Goal: Transaction & Acquisition: Purchase product/service

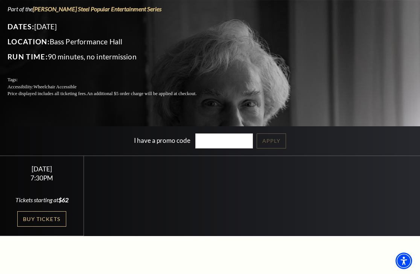
scroll to position [89, 0]
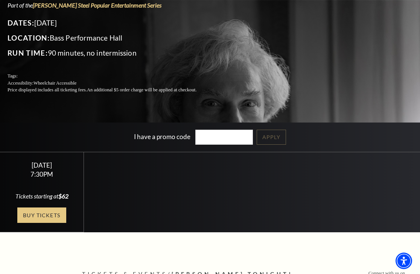
click at [48, 214] on link "Buy Tickets" at bounding box center [41, 215] width 49 height 15
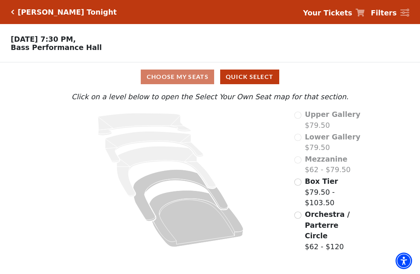
click at [299, 215] on input "Orchestra / Parterre Circle$62 - $120\a" at bounding box center [297, 215] width 7 height 7
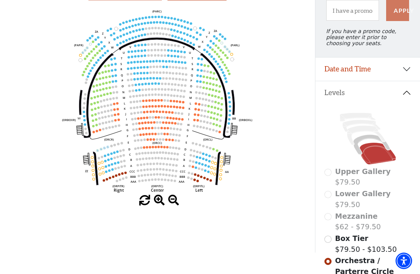
scroll to position [82, 0]
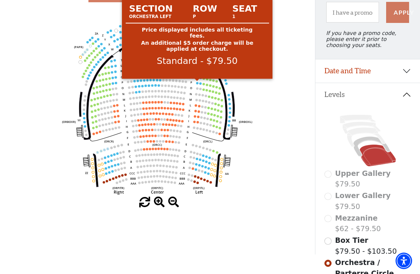
click at [197, 83] on circle at bounding box center [197, 83] width 2 height 2
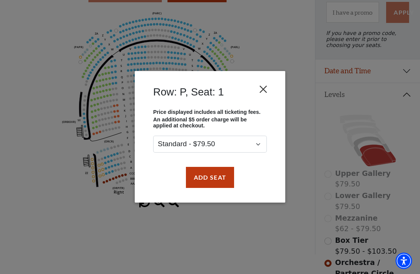
click at [261, 92] on button "Close" at bounding box center [263, 89] width 14 height 14
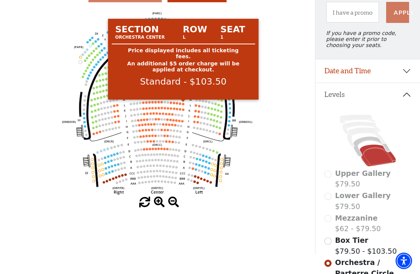
click at [183, 104] on circle at bounding box center [183, 104] width 2 height 2
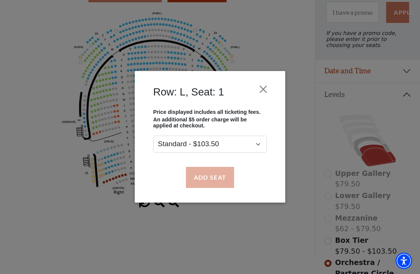
click at [222, 175] on button "Add Seat" at bounding box center [210, 177] width 48 height 21
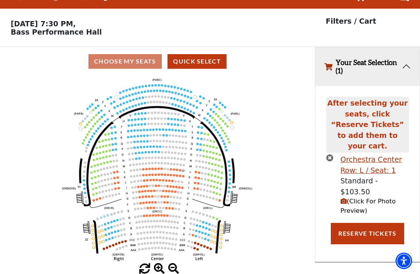
scroll to position [15, 0]
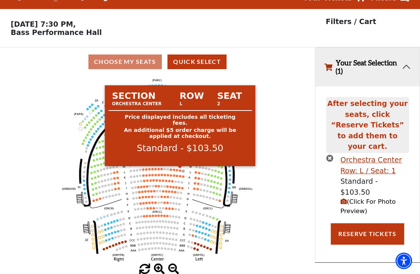
click at [180, 171] on circle at bounding box center [180, 171] width 2 height 2
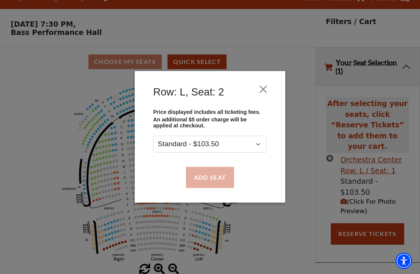
click at [217, 176] on button "Add Seat" at bounding box center [210, 177] width 48 height 21
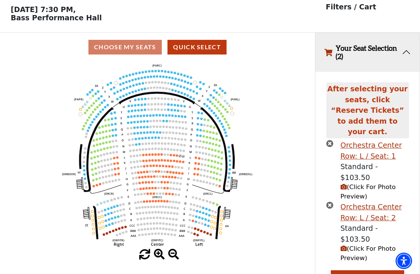
scroll to position [29, 0]
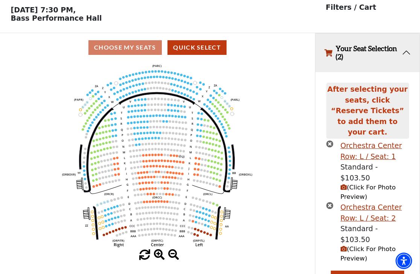
click at [329, 140] on icon "times-circle" at bounding box center [329, 143] width 7 height 7
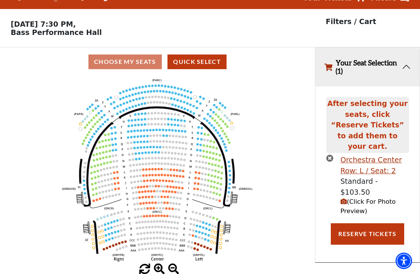
click at [329, 155] on icon "times-circle" at bounding box center [329, 158] width 7 height 7
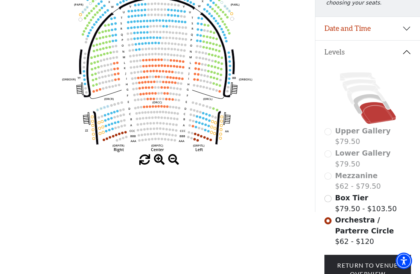
scroll to position [142, 0]
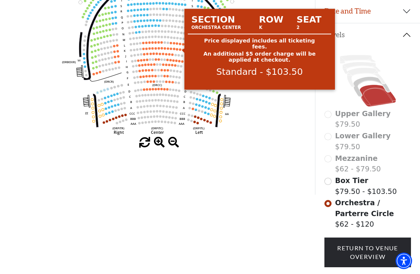
click at [180, 49] on circle at bounding box center [180, 50] width 2 height 2
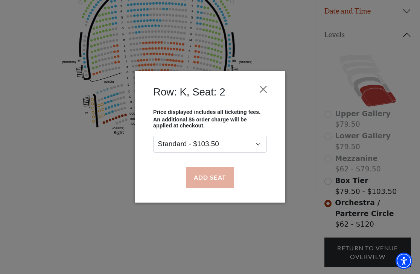
click at [217, 176] on button "Add Seat" at bounding box center [210, 177] width 48 height 21
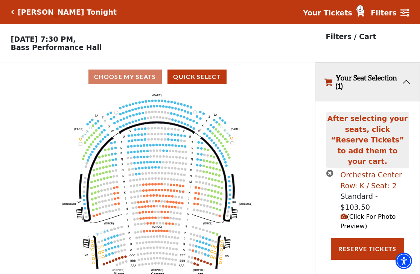
click at [330, 170] on icon "times-circle" at bounding box center [329, 173] width 7 height 7
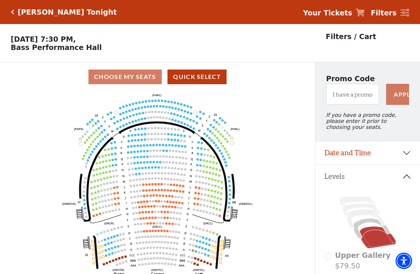
scroll to position [142, 0]
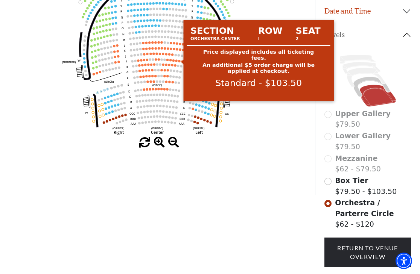
click at [179, 61] on circle at bounding box center [179, 61] width 2 height 2
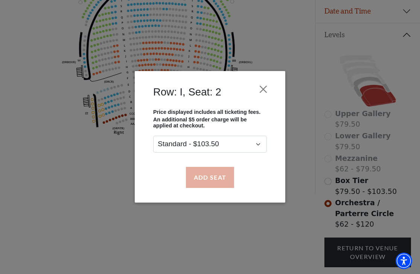
click at [205, 170] on button "Add Seat" at bounding box center [210, 177] width 48 height 21
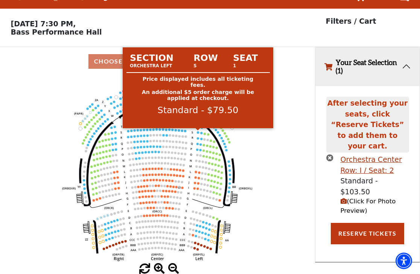
scroll to position [15, 0]
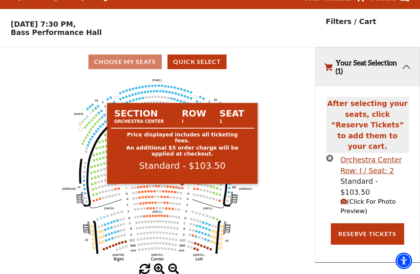
click at [183, 188] on circle at bounding box center [182, 188] width 2 height 2
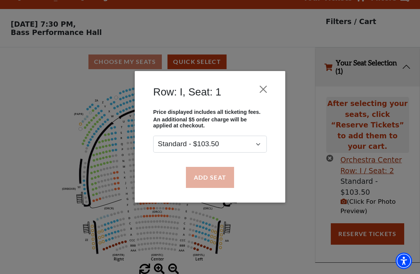
click at [206, 179] on button "Add Seat" at bounding box center [210, 177] width 48 height 21
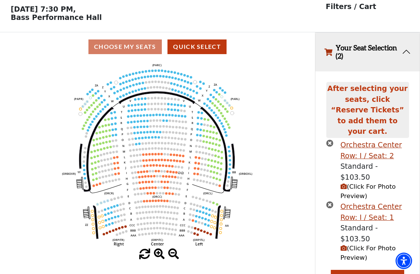
scroll to position [29, 0]
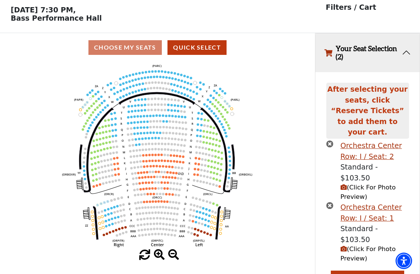
click at [345, 184] on icon "(Click For Photo Preview)" at bounding box center [343, 187] width 6 height 6
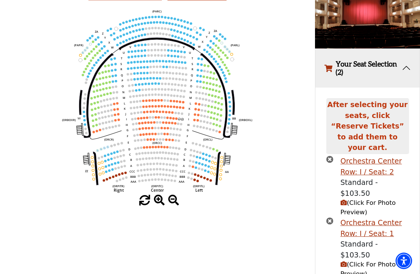
scroll to position [86, 0]
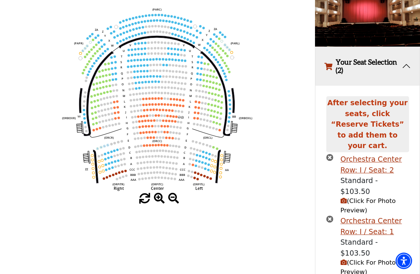
click at [343, 259] on icon "(Click For Photo Preview)" at bounding box center [343, 262] width 6 height 6
click at [345, 198] on icon "(Click For Photo Preview)" at bounding box center [343, 201] width 6 height 6
click at [344, 198] on icon "(Click For Photo Preview)" at bounding box center [343, 201] width 6 height 6
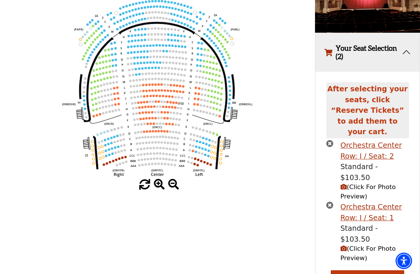
scroll to position [99, 0]
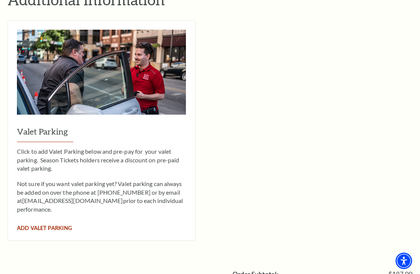
scroll to position [528, 0]
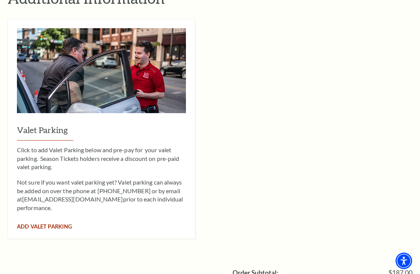
click at [45, 223] on span "Add Valet Parking" at bounding box center [44, 226] width 55 height 6
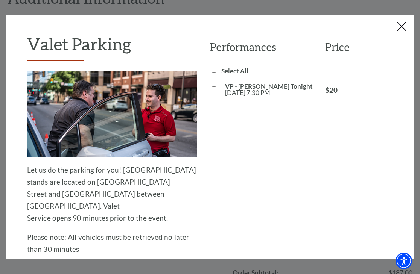
scroll to position [0, 0]
click at [213, 89] on input "VP - Mark Twain Tonight Tue, Jan 27 7:30 PM" at bounding box center [213, 88] width 5 height 5
checkbox input "true"
click at [212, 71] on input "Select All" at bounding box center [213, 70] width 5 height 5
click at [213, 70] on input "Select All" at bounding box center [213, 70] width 5 height 5
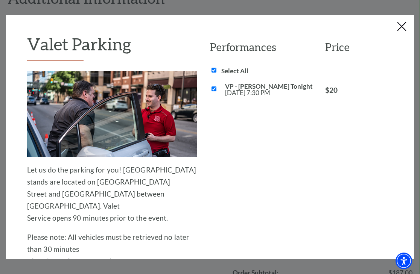
checkbox input "false"
click at [214, 88] on input "VP - Mark Twain Tonight Tue, Jan 27 7:30 PM" at bounding box center [213, 88] width 5 height 5
checkbox input "true"
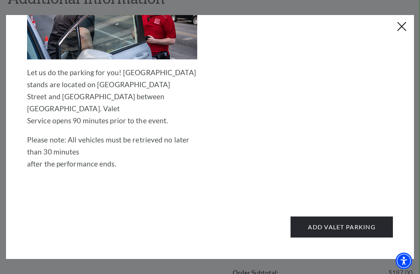
scroll to position [97, 0]
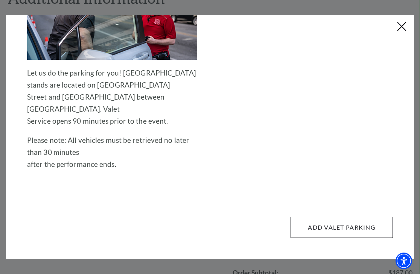
click at [326, 218] on button "Add Valet Parking" at bounding box center [341, 227] width 102 height 21
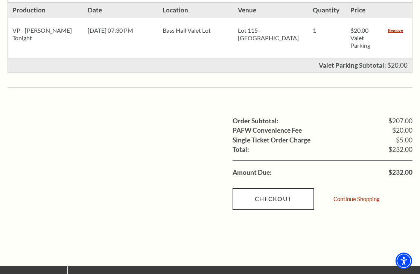
scroll to position [519, 0]
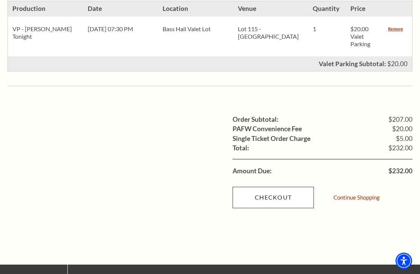
click at [280, 187] on link "Checkout" at bounding box center [272, 197] width 81 height 21
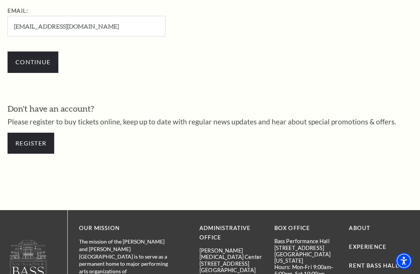
scroll to position [253, 0]
type input "[EMAIL_ADDRESS][DOMAIN_NAME]"
click at [33, 141] on link "Register" at bounding box center [31, 143] width 47 height 21
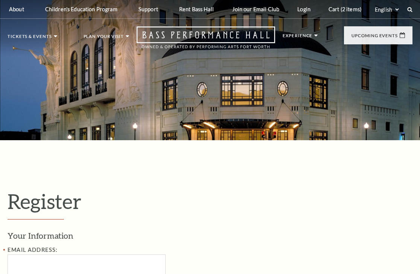
select select "1"
select select "[GEOGRAPHIC_DATA]"
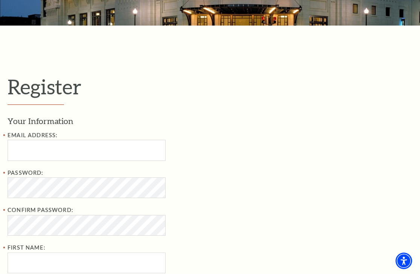
scroll to position [115, 0]
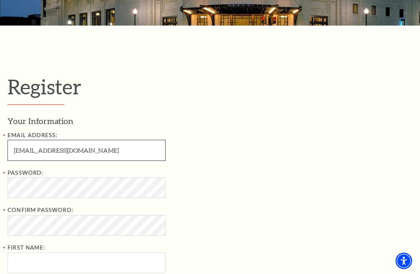
type input "[EMAIL_ADDRESS][DOMAIN_NAME]"
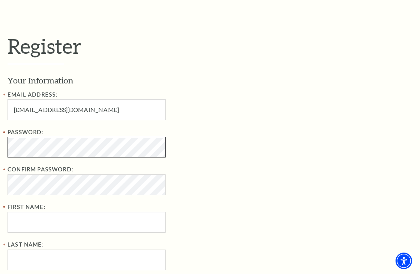
scroll to position [166, 0]
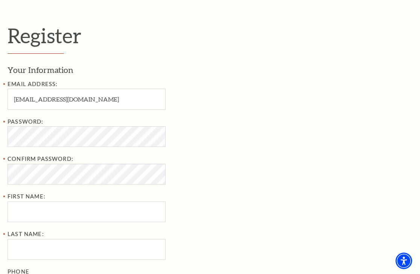
click at [230, 98] on div "Email Address: woodsonscott@yahoo.com" at bounding box center [130, 95] width 244 height 30
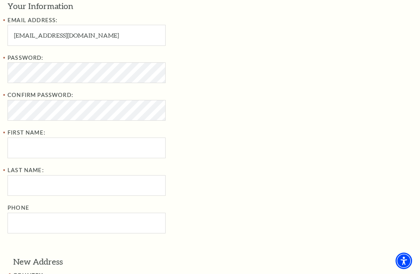
scroll to position [232, 0]
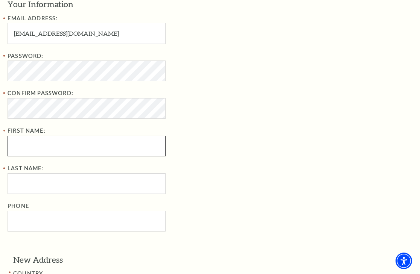
click at [114, 139] on input "First Name:" at bounding box center [87, 146] width 158 height 21
type input "[PERSON_NAME]"
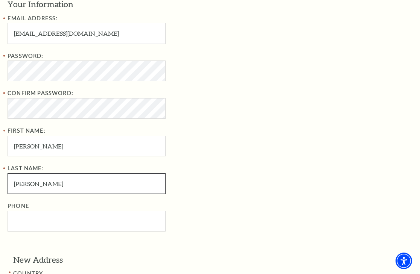
type input "[PERSON_NAME]"
click at [185, 183] on div "Last Name: Woodson Phone" at bounding box center [130, 198] width 244 height 68
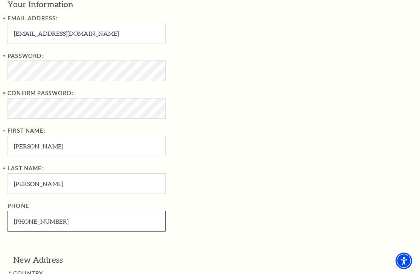
type input "386-478-8000"
click at [177, 174] on div "Last Name: Woodson Phone 386-478-8000" at bounding box center [130, 198] width 244 height 68
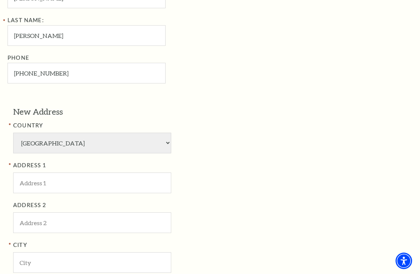
scroll to position [381, 0]
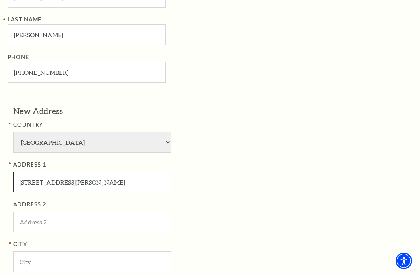
type input "245 Fox Trot Lane"
click at [241, 160] on div "ADDRESS 1 245 Fox Trot Lane" at bounding box center [135, 176] width 244 height 32
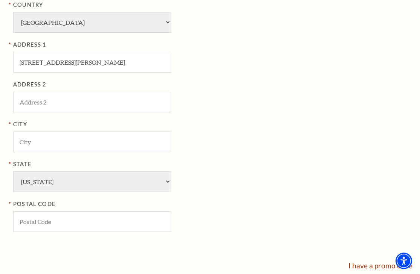
scroll to position [503, 0]
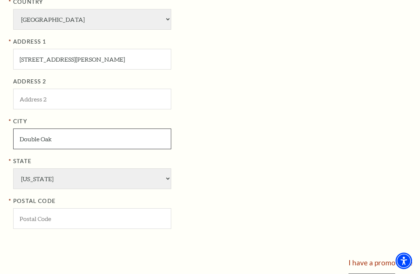
type input "Double Oak"
click at [201, 117] on label "City" at bounding box center [135, 121] width 244 height 9
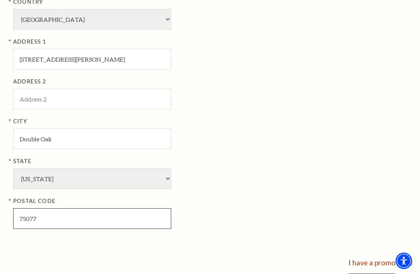
type input "75077"
click at [193, 127] on div "City Double Oak" at bounding box center [135, 133] width 244 height 32
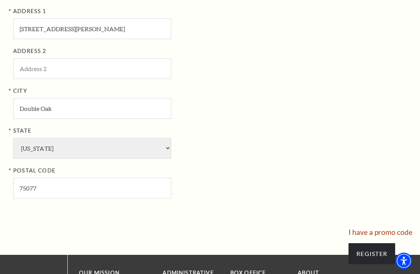
scroll to position [545, 0]
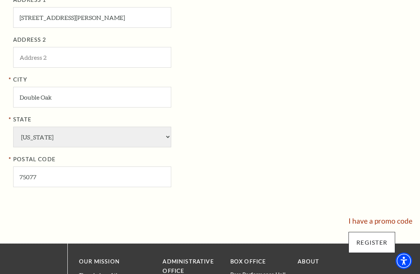
click at [377, 232] on input "Register" at bounding box center [371, 242] width 47 height 21
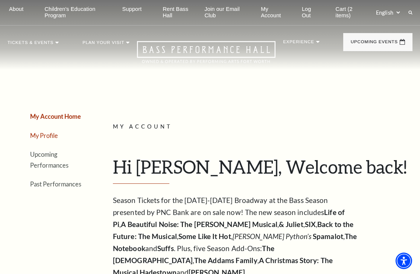
click at [53, 135] on link "My Profile" at bounding box center [44, 135] width 28 height 7
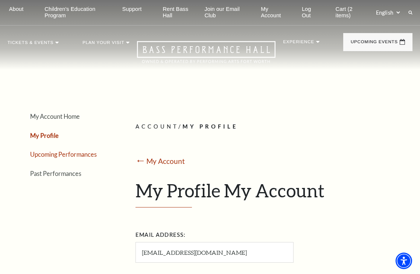
click at [89, 153] on link "Upcoming Performances" at bounding box center [63, 154] width 67 height 7
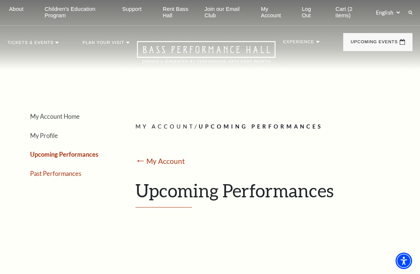
click at [65, 172] on link "Past Performances" at bounding box center [55, 173] width 51 height 7
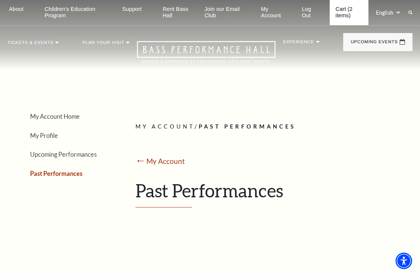
click at [344, 9] on link "Cart (2 items)" at bounding box center [348, 12] width 39 height 25
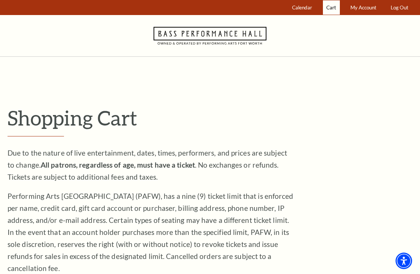
click at [333, 5] on span "Cart" at bounding box center [331, 8] width 10 height 6
click at [305, 10] on span "Calendar" at bounding box center [302, 8] width 20 height 6
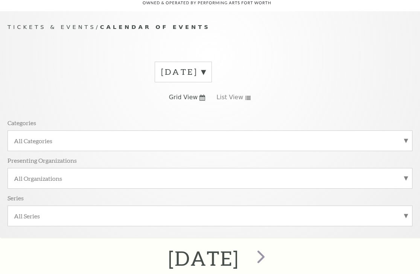
scroll to position [70, 0]
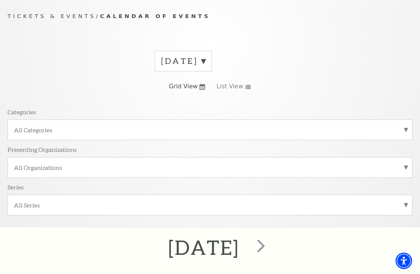
click at [205, 61] on label "[DATE]" at bounding box center [183, 61] width 44 height 12
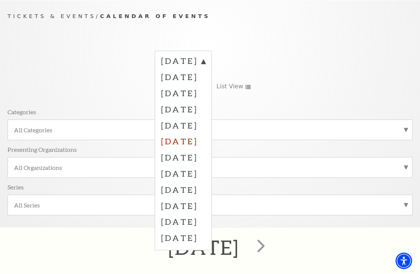
click at [200, 140] on label "[DATE]" at bounding box center [183, 141] width 44 height 16
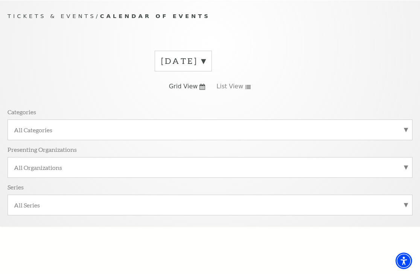
click at [191, 127] on label "All Categories" at bounding box center [210, 130] width 392 height 8
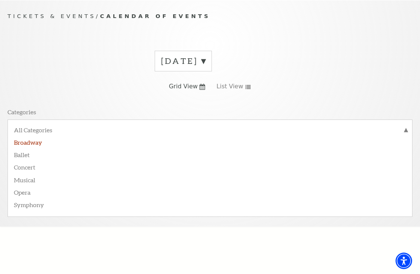
click at [168, 143] on label "Broadway" at bounding box center [210, 142] width 392 height 12
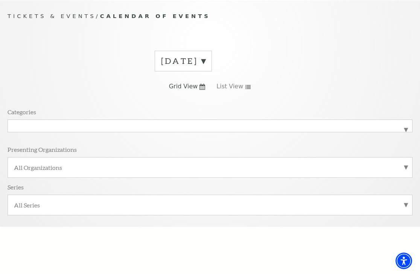
click at [159, 167] on label "All Organizations" at bounding box center [210, 168] width 392 height 8
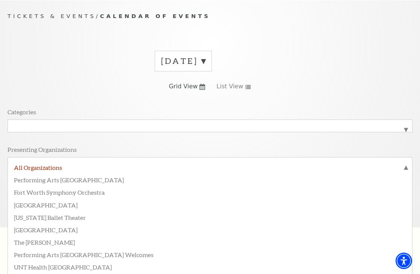
click at [48, 120] on div "All Categories Broadway" at bounding box center [210, 126] width 405 height 13
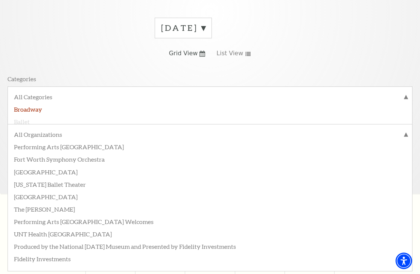
scroll to position [106, 0]
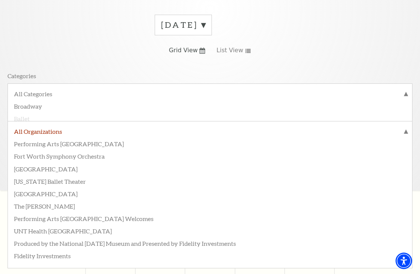
click at [36, 132] on label "All Organizations" at bounding box center [210, 132] width 392 height 10
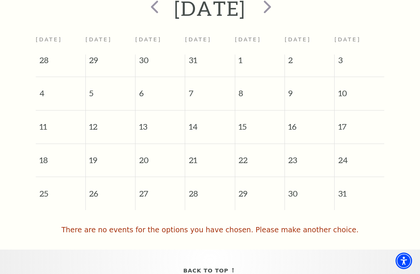
scroll to position [397, 0]
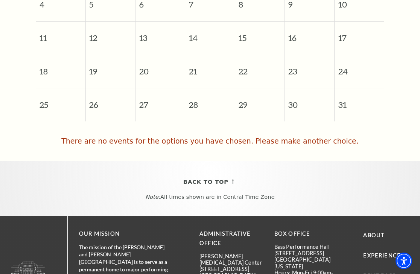
click at [144, 103] on span "27" at bounding box center [159, 101] width 49 height 26
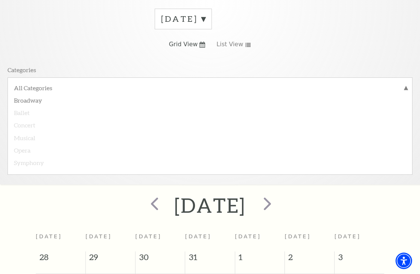
scroll to position [114, 0]
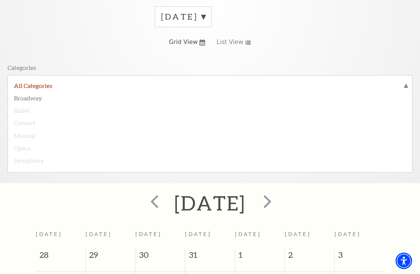
click at [49, 83] on label "All Categories" at bounding box center [210, 87] width 392 height 10
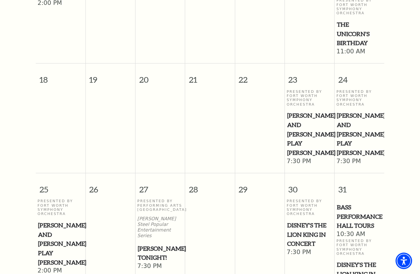
scroll to position [612, 0]
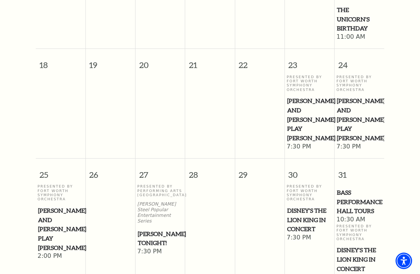
click at [156, 229] on span "[PERSON_NAME] Tonight!" at bounding box center [160, 238] width 45 height 18
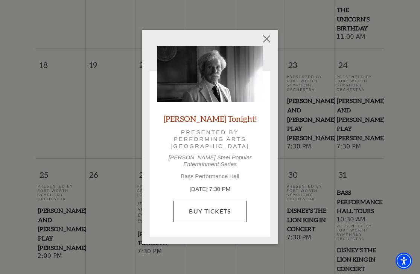
click at [203, 206] on link "Buy Tickets" at bounding box center [209, 211] width 73 height 21
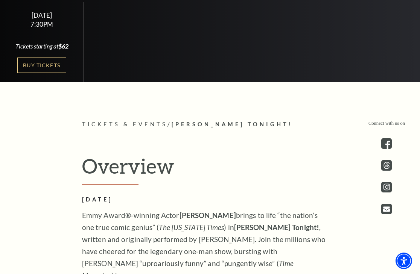
scroll to position [238, 0]
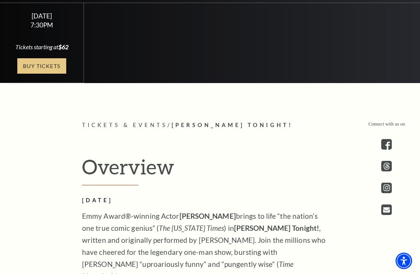
click at [32, 70] on link "Buy Tickets" at bounding box center [41, 65] width 49 height 15
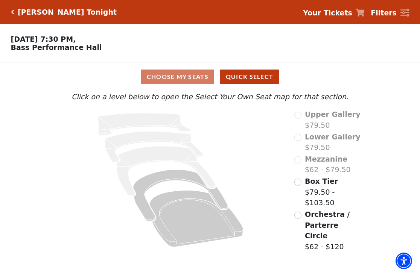
click at [298, 212] on input "Orchestra / Parterre Circle$62 - $120\a" at bounding box center [297, 215] width 7 height 7
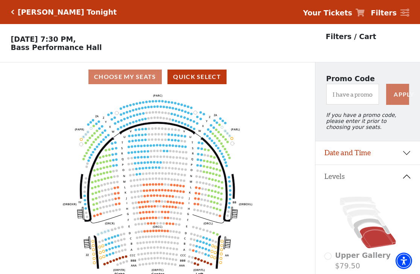
scroll to position [35, 0]
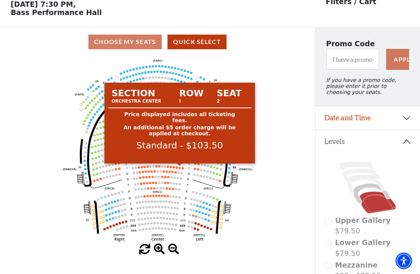
click at [180, 168] on circle at bounding box center [179, 168] width 2 height 2
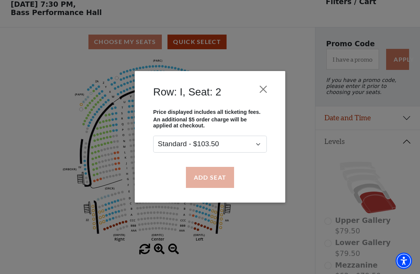
click at [215, 179] on button "Add Seat" at bounding box center [210, 177] width 48 height 21
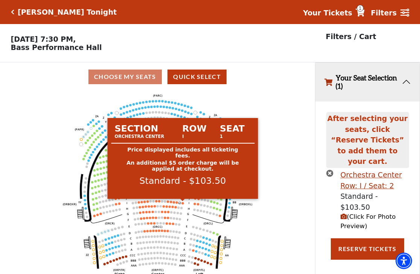
click at [183, 203] on circle at bounding box center [182, 203] width 2 height 2
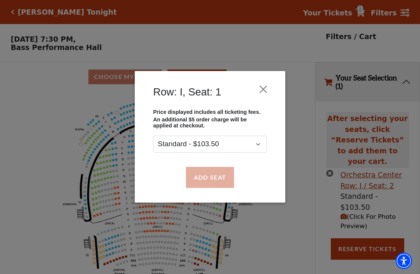
click at [210, 175] on button "Add Seat" at bounding box center [210, 177] width 48 height 21
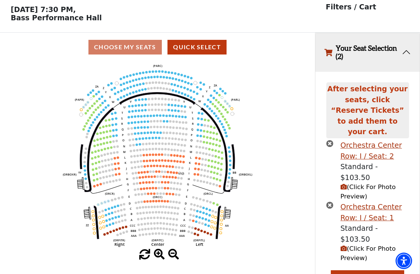
scroll to position [29, 0]
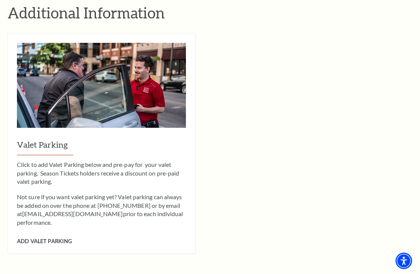
scroll to position [541, 0]
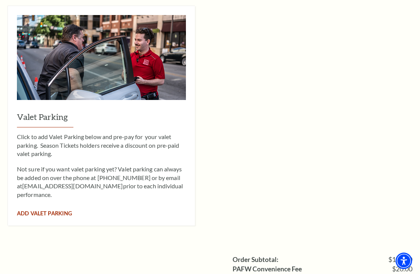
click at [50, 210] on span "Add Valet Parking" at bounding box center [44, 213] width 55 height 6
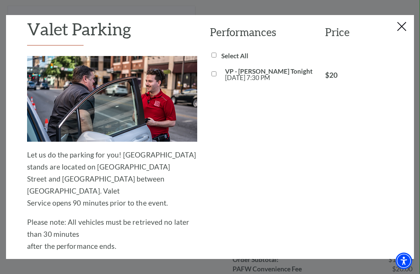
scroll to position [17, 0]
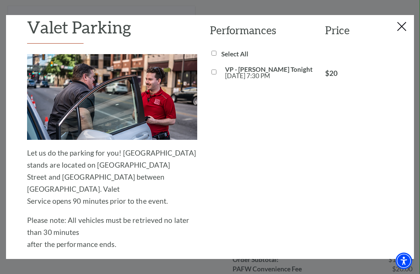
click at [213, 71] on input "VP - [PERSON_NAME] Tonight [DATE] 7:30 PM" at bounding box center [213, 72] width 5 height 5
checkbox input "true"
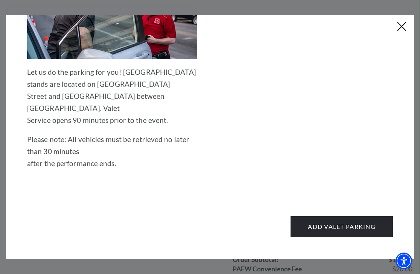
scroll to position [97, 0]
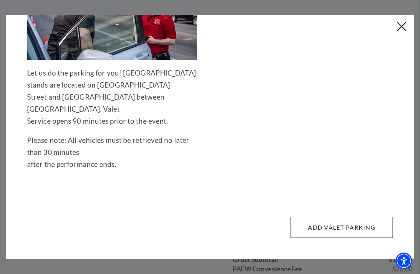
click at [342, 223] on button "Add Valet Parking" at bounding box center [341, 227] width 102 height 21
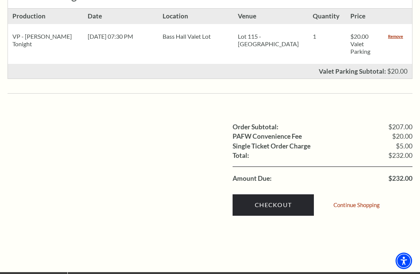
scroll to position [513, 0]
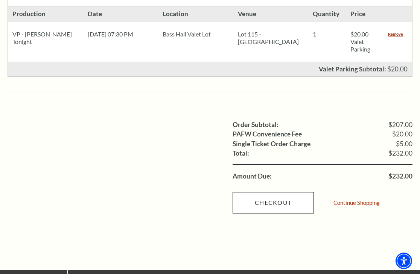
click at [278, 192] on link "Checkout" at bounding box center [272, 202] width 81 height 21
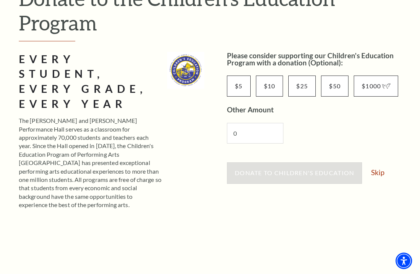
scroll to position [112, 0]
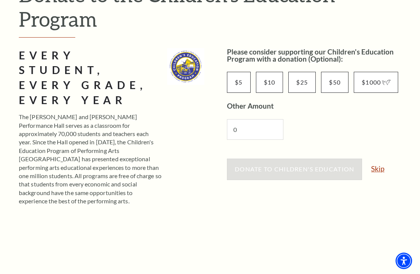
click at [381, 167] on link "Skip" at bounding box center [377, 168] width 13 height 7
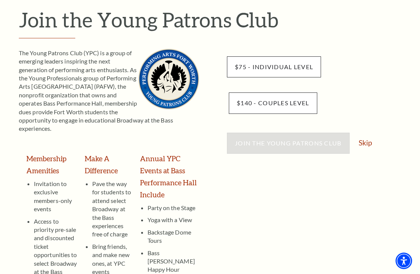
scroll to position [87, 0]
click at [365, 141] on link "Skip" at bounding box center [364, 142] width 13 height 7
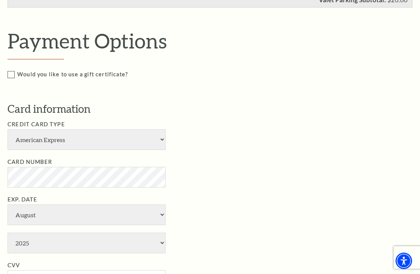
scroll to position [436, 0]
select select "24"
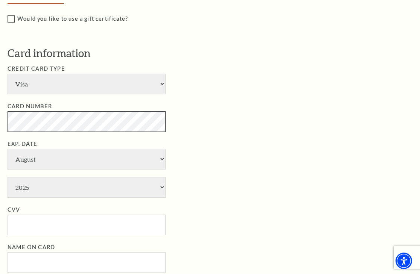
scroll to position [494, 0]
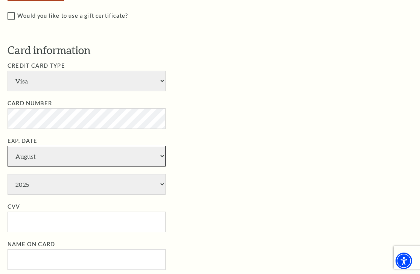
select select "1"
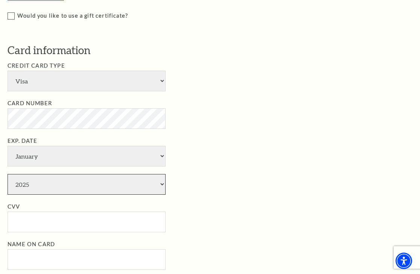
select select "2028"
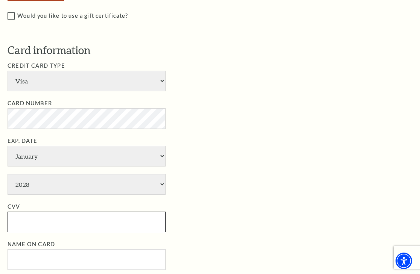
click at [59, 212] on input "CVV" at bounding box center [87, 222] width 158 height 21
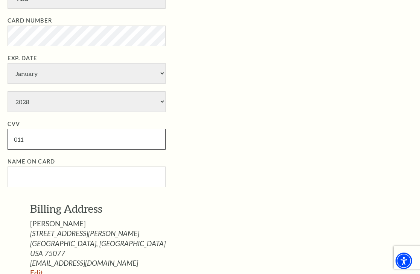
scroll to position [591, 0]
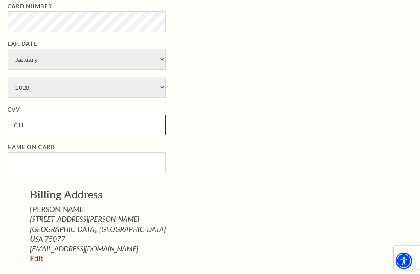
type input "011"
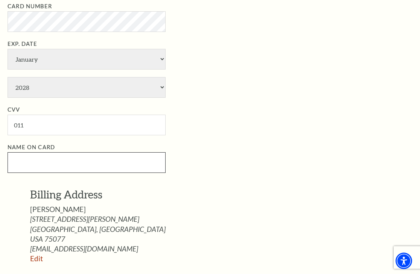
click at [97, 152] on input "Name on Card" at bounding box center [87, 162] width 158 height 21
type input "Marshall Woodson"
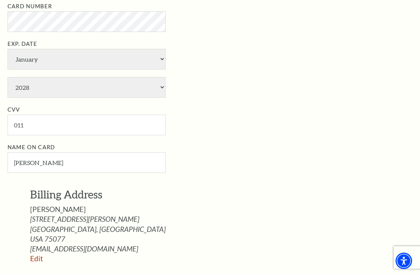
click at [202, 187] on p "Billing Address" at bounding box center [226, 194] width 393 height 15
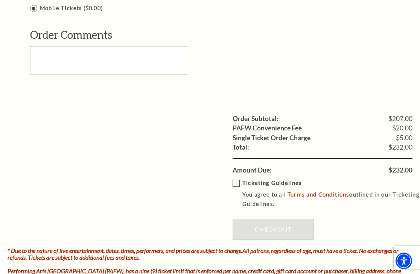
scroll to position [905, 0]
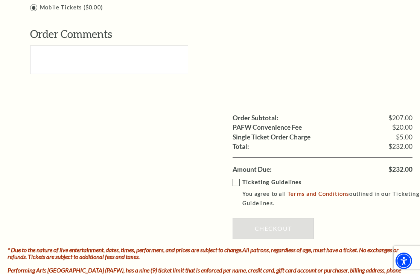
click at [236, 178] on label "Ticketing Guidelines You agree to all Terms and Conditions outlined in our Tick…" at bounding box center [327, 193] width 191 height 30
click at [0, 0] on input "Ticketing Guidelines You agree to all Terms and Conditions outlined in our Tick…" at bounding box center [0, 0] width 0 height 0
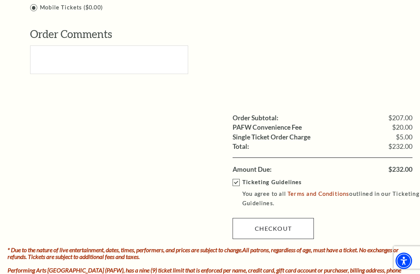
click at [294, 218] on link "Checkout" at bounding box center [272, 228] width 81 height 21
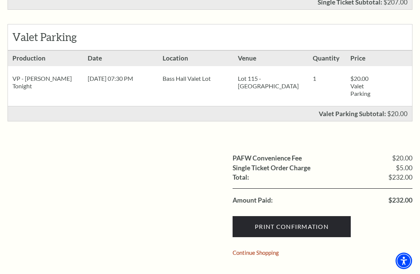
scroll to position [350, 0]
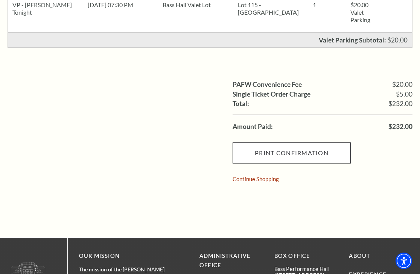
click at [293, 150] on input "Print Confirmation" at bounding box center [291, 153] width 118 height 21
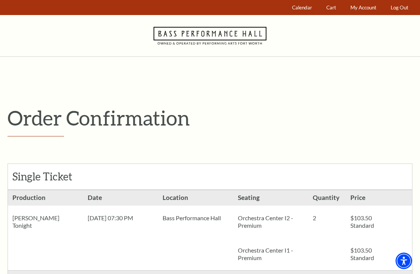
scroll to position [0, 0]
click at [399, 8] on link "Log Out" at bounding box center [399, 7] width 25 height 15
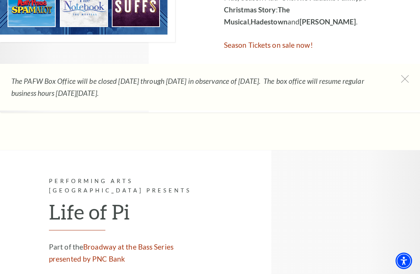
scroll to position [603, 0]
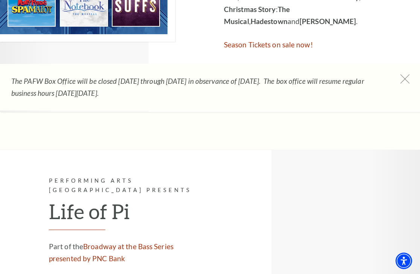
click at [403, 80] on icon at bounding box center [404, 78] width 9 height 9
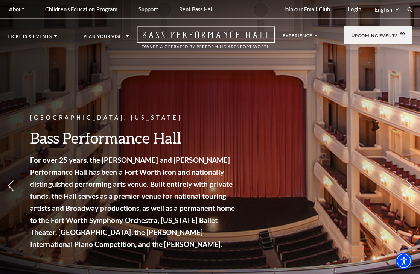
scroll to position [0, 0]
